Goal: Navigation & Orientation: Find specific page/section

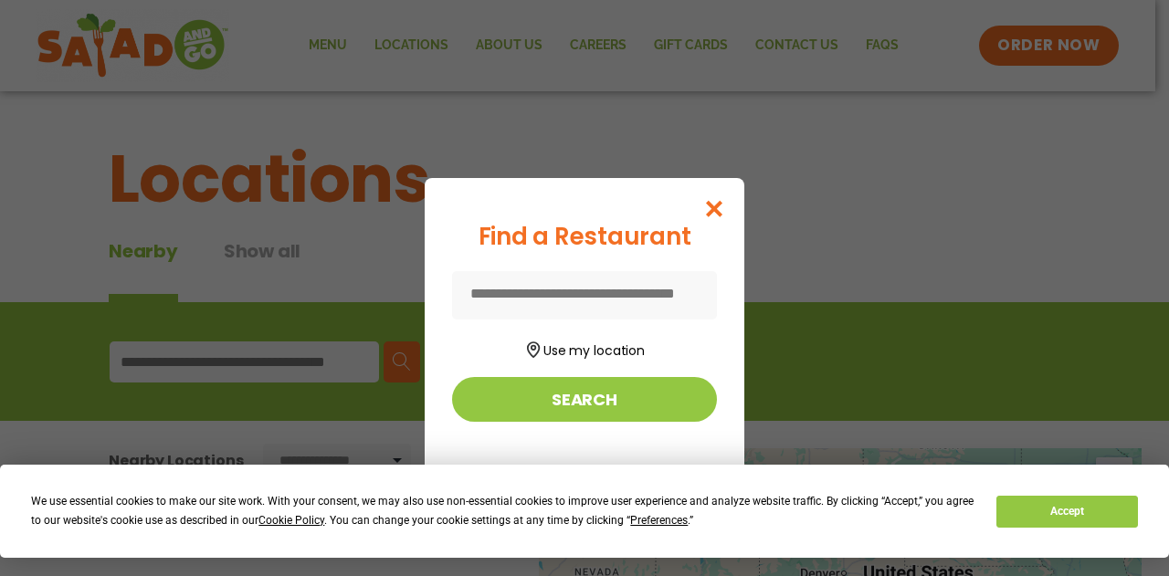
click at [624, 292] on input at bounding box center [584, 295] width 265 height 48
type input "*********"
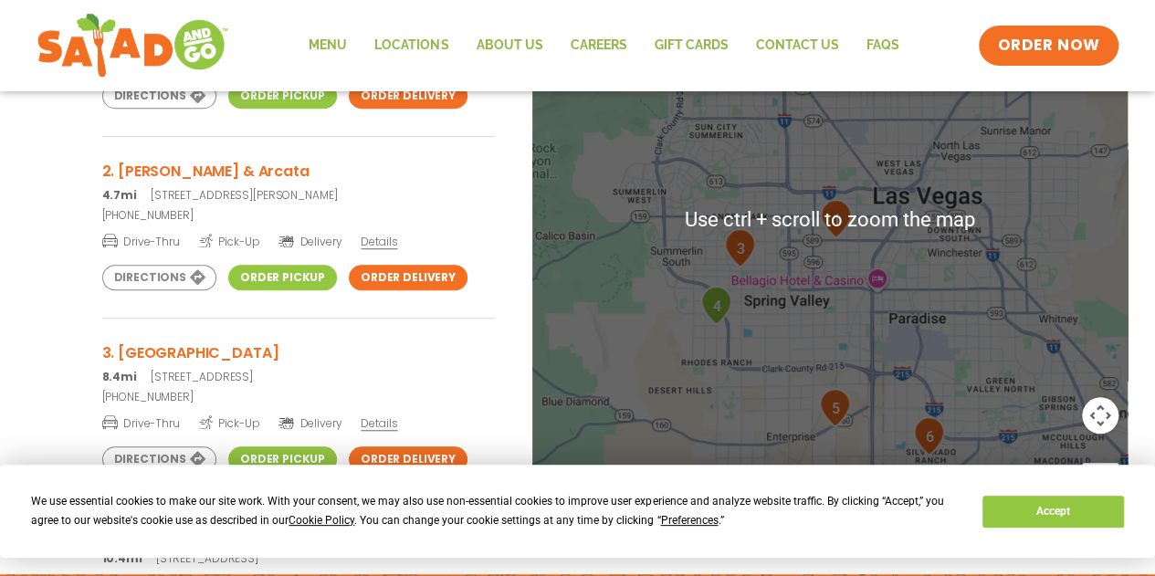
scroll to position [615, 0]
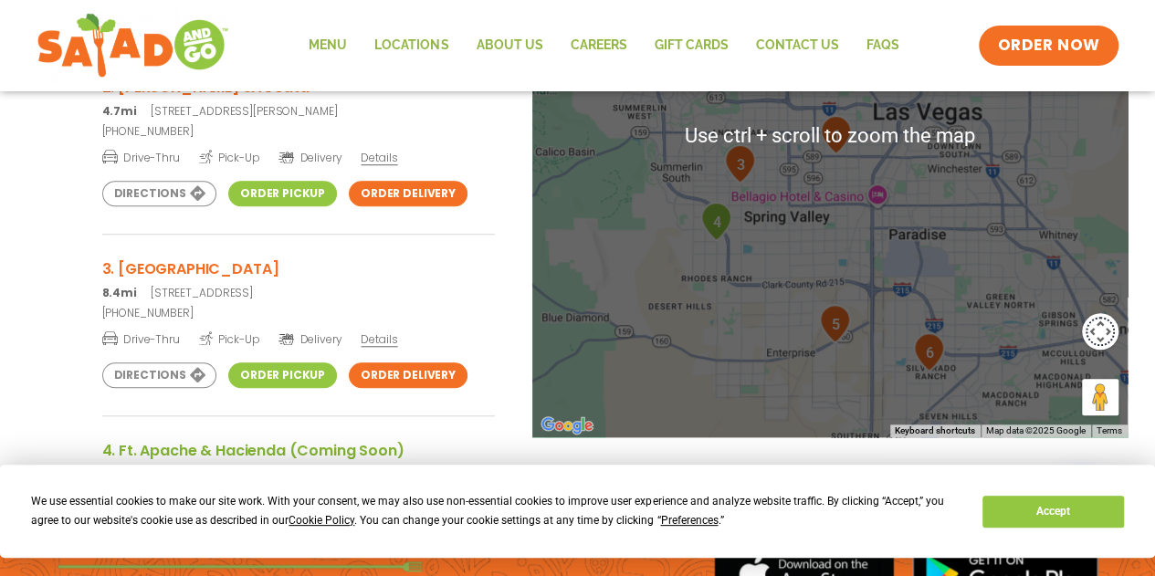
click at [1104, 331] on button "Map camera controls" at bounding box center [1100, 331] width 37 height 37
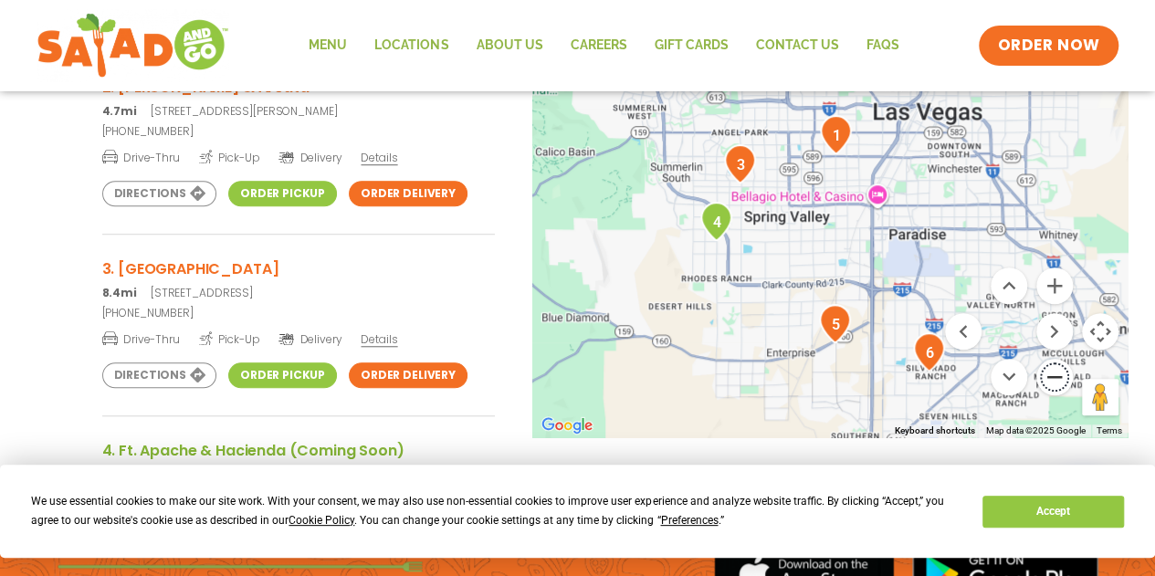
click at [1050, 383] on button "Zoom out" at bounding box center [1054, 377] width 37 height 37
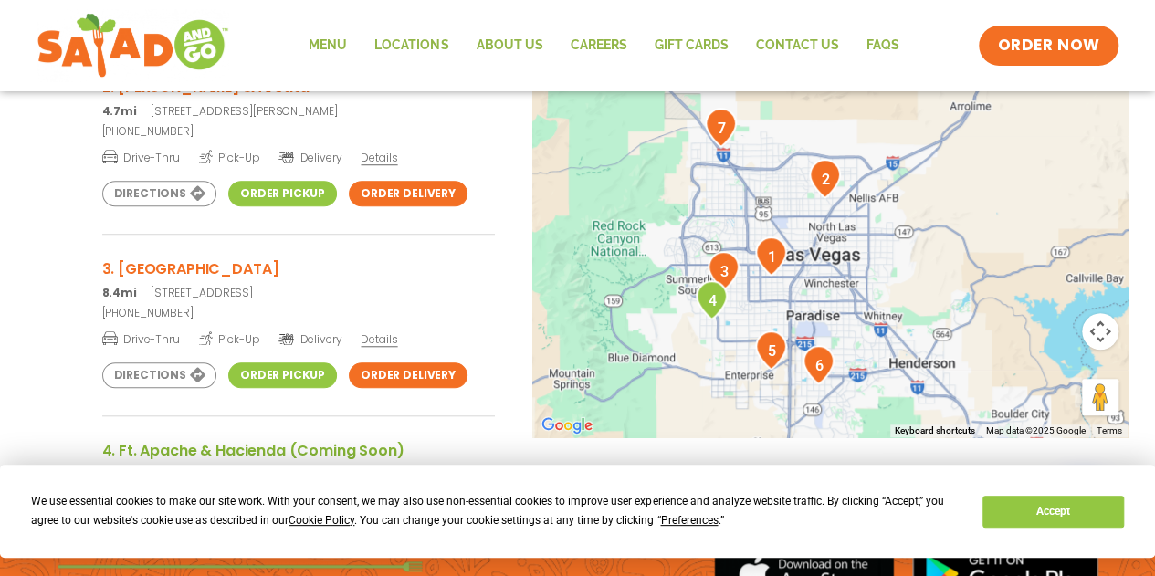
drag, startPoint x: 875, startPoint y: 291, endPoint x: 807, endPoint y: 423, distance: 147.8
click at [807, 423] on div at bounding box center [830, 135] width 596 height 604
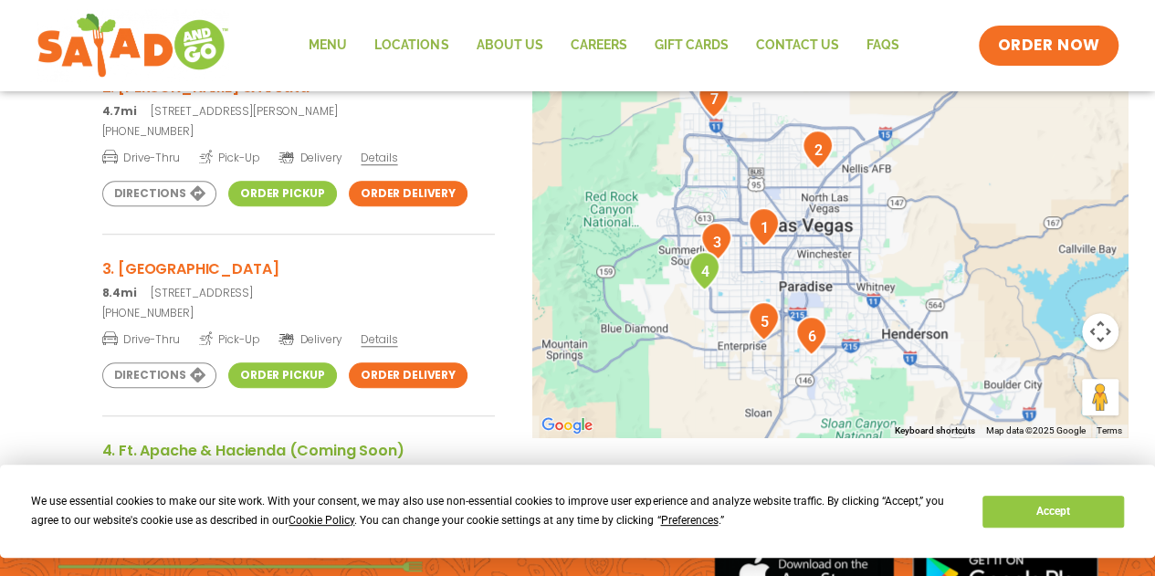
drag, startPoint x: 934, startPoint y: 351, endPoint x: 926, endPoint y: 320, distance: 32.1
click at [926, 320] on div at bounding box center [830, 135] width 596 height 604
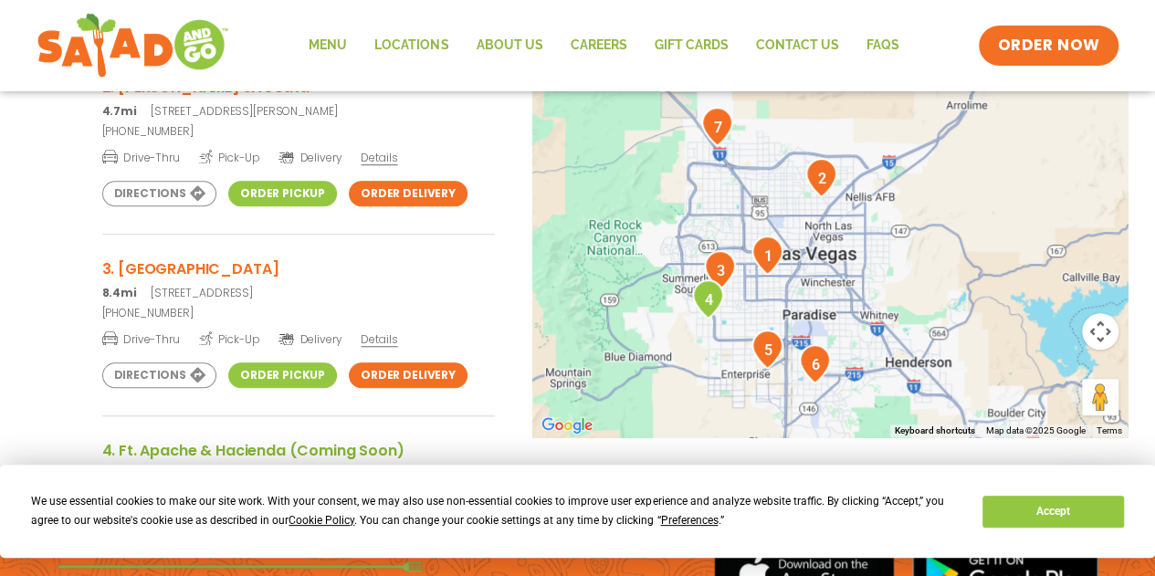
drag, startPoint x: 982, startPoint y: 324, endPoint x: 986, endPoint y: 353, distance: 29.4
click at [986, 353] on div at bounding box center [830, 135] width 596 height 604
click at [1101, 334] on button "Map camera controls" at bounding box center [1100, 331] width 37 height 37
click at [1052, 290] on button "Zoom in" at bounding box center [1054, 285] width 37 height 37
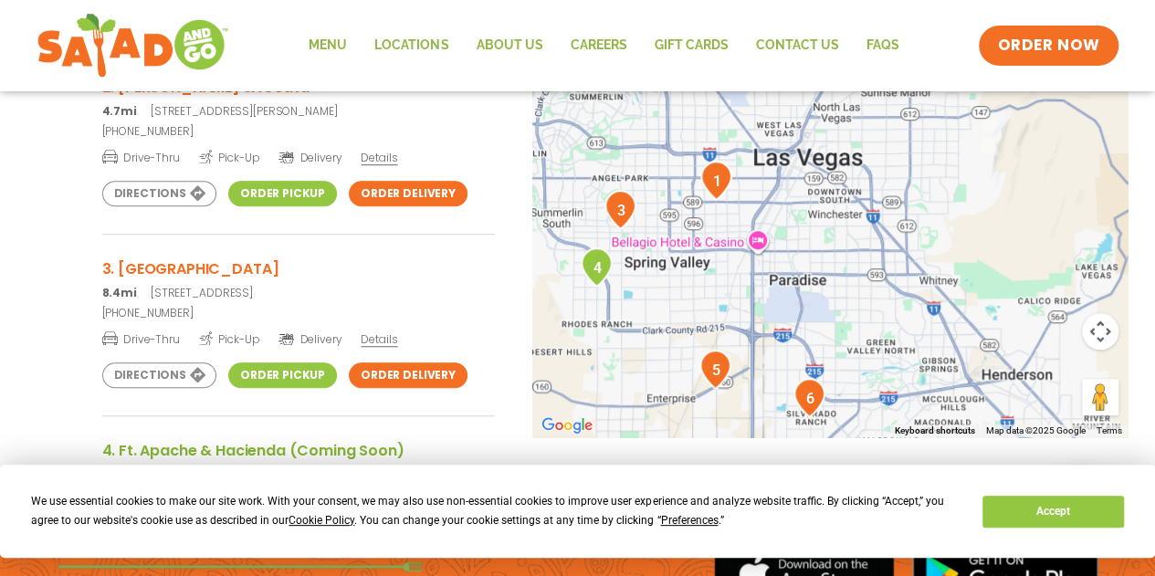
drag, startPoint x: 904, startPoint y: 359, endPoint x: 914, endPoint y: 143, distance: 215.7
click at [914, 143] on div at bounding box center [830, 135] width 596 height 604
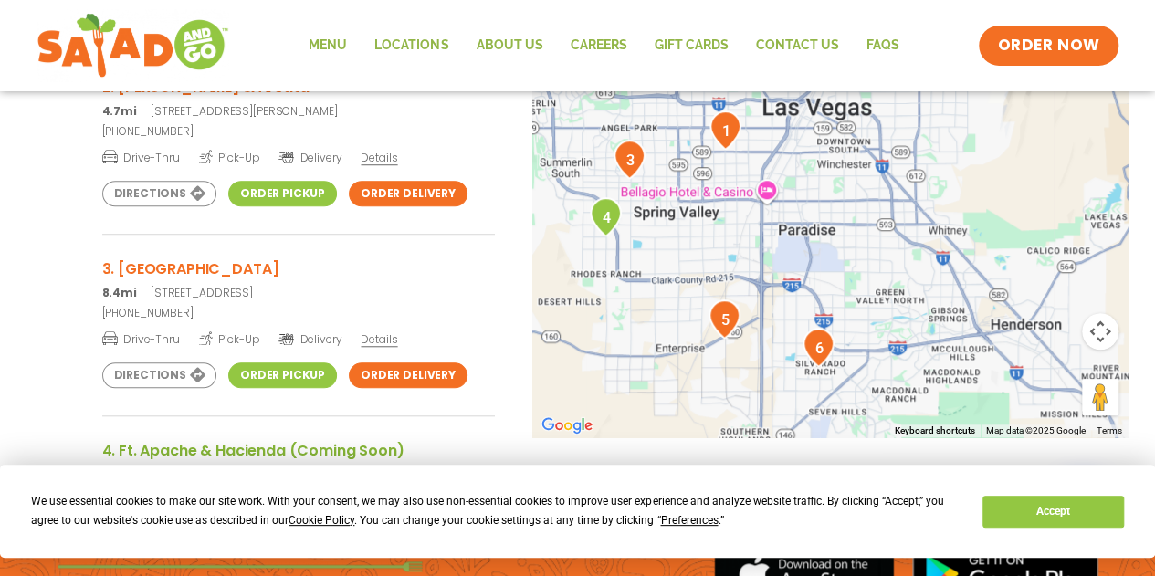
drag, startPoint x: 970, startPoint y: 340, endPoint x: 979, endPoint y: 288, distance: 51.9
click at [979, 288] on div at bounding box center [830, 135] width 596 height 604
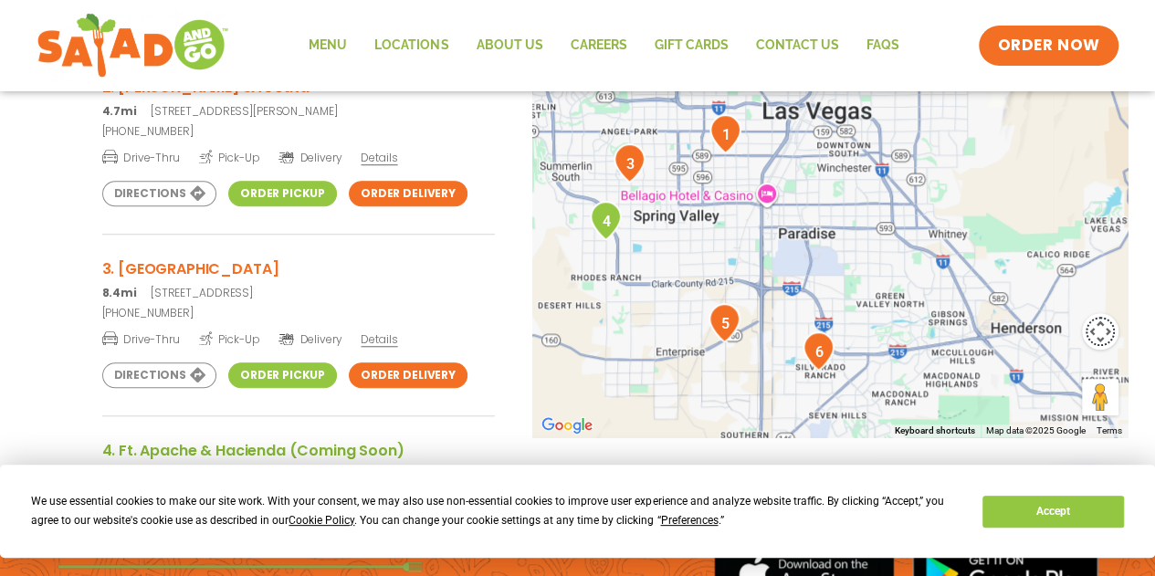
click at [1103, 330] on button "Map camera controls" at bounding box center [1100, 331] width 37 height 37
click at [1052, 386] on button "Zoom out" at bounding box center [1054, 377] width 37 height 37
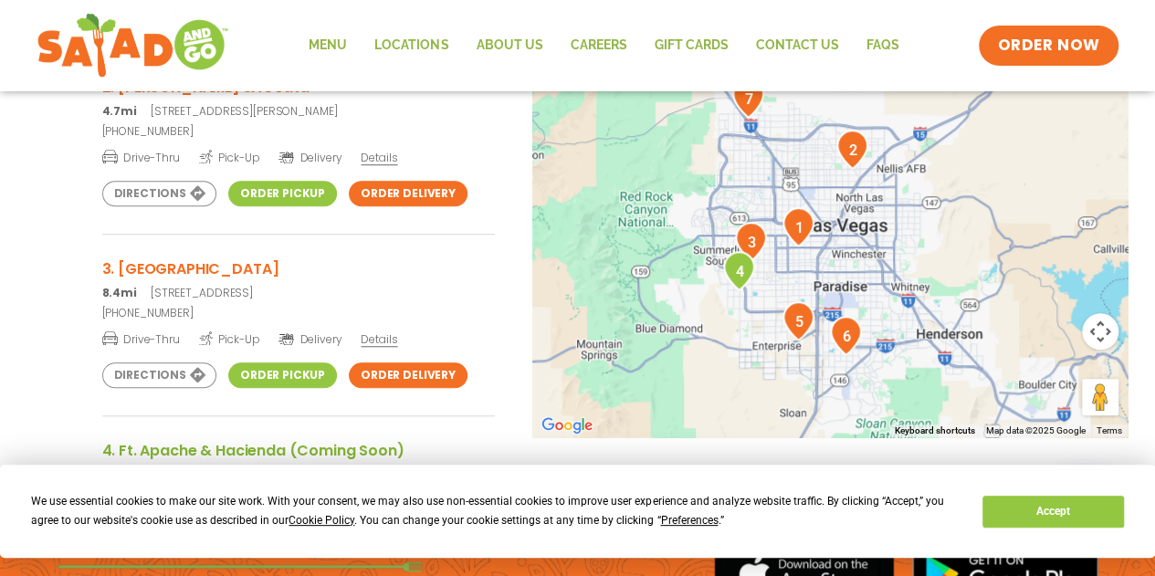
drag, startPoint x: 853, startPoint y: 345, endPoint x: 874, endPoint y: 449, distance: 106.2
click at [874, 449] on div "To navigate the map with touch gestures double-tap and hold your finger on the …" at bounding box center [577, 171] width 1155 height 676
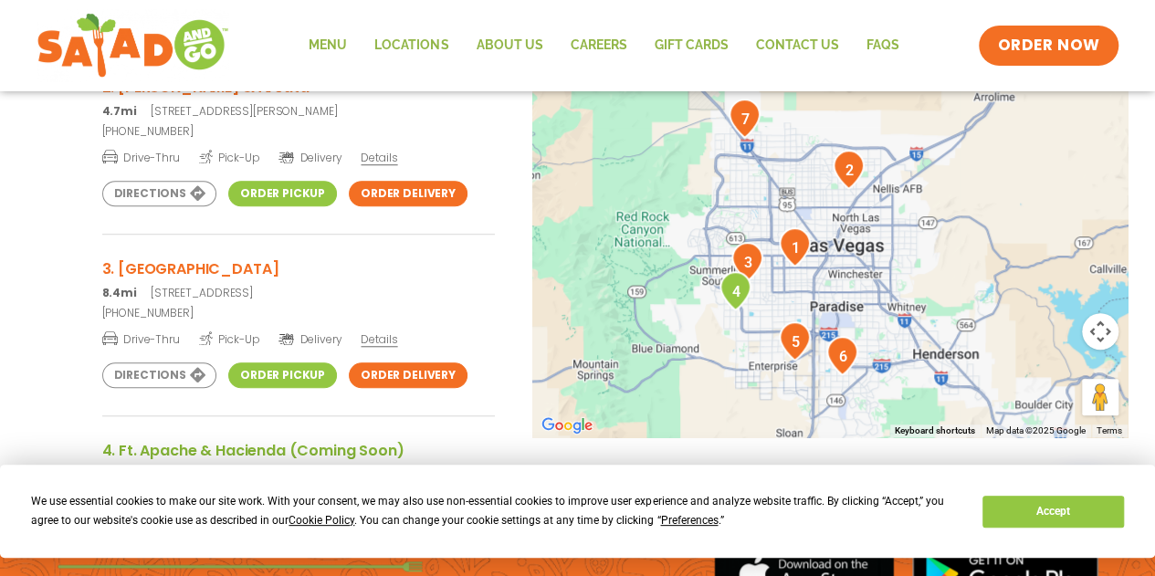
drag, startPoint x: 945, startPoint y: 304, endPoint x: 941, endPoint y: 326, distance: 22.2
click at [941, 326] on div at bounding box center [830, 135] width 596 height 604
